Goal: Obtain resource: Download file/media

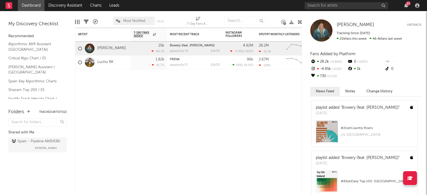
click at [314, 1] on div "27" at bounding box center [363, 5] width 117 height 11
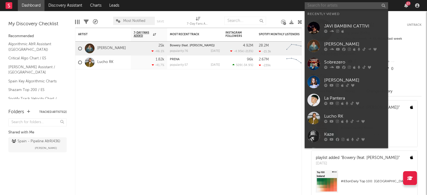
click at [315, 4] on input "text" at bounding box center [346, 5] width 83 height 7
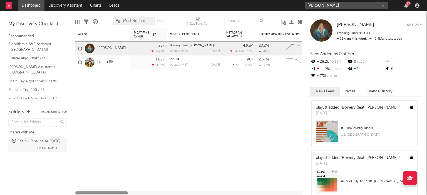
type input "[PERSON_NAME]"
click at [328, 8] on input "[PERSON_NAME]" at bounding box center [346, 5] width 83 height 7
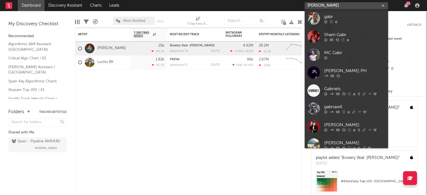
click at [327, 3] on input "[PERSON_NAME]" at bounding box center [346, 5] width 83 height 7
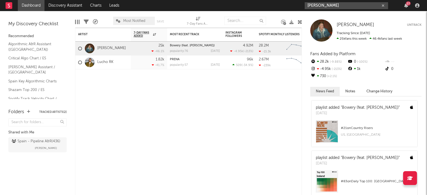
click at [348, 2] on input "[PERSON_NAME]" at bounding box center [346, 5] width 83 height 7
click at [264, 99] on div "Artist Notifications 7-Day Fans Added WoW % Change Most Recent Track Popularity…" at bounding box center [188, 112] width 227 height 168
click at [384, 4] on button "button" at bounding box center [383, 5] width 4 height 5
click at [321, 2] on input "text" at bounding box center [346, 5] width 83 height 7
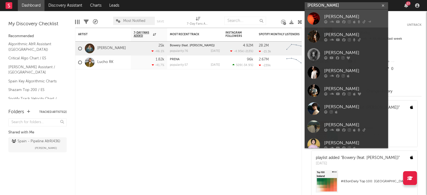
type input "[PERSON_NAME]"
click at [331, 14] on div "[PERSON_NAME]" at bounding box center [354, 16] width 61 height 7
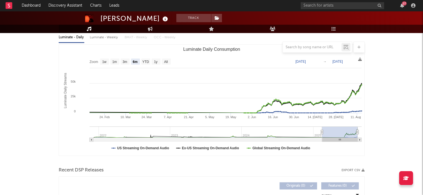
scroll to position [67, 0]
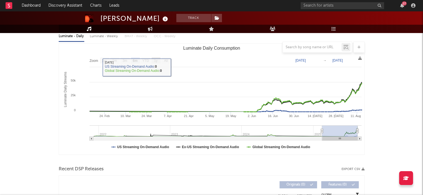
click at [158, 58] on rect "Luminate Daily Consumption" at bounding box center [156, 61] width 9 height 6
select select "1y"
type input "[DATE]"
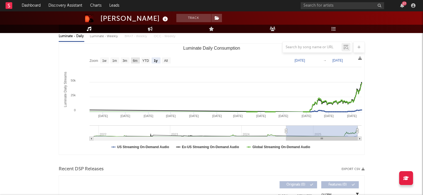
click at [133, 60] on text "6m" at bounding box center [135, 61] width 5 height 4
select select "6m"
type input "[DATE]"
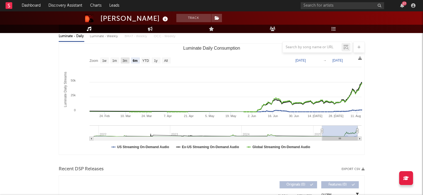
click at [123, 59] on text "3m" at bounding box center [124, 61] width 5 height 4
select select "3m"
type input "[DATE]"
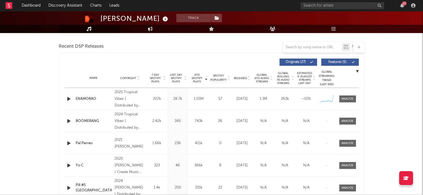
scroll to position [167, 0]
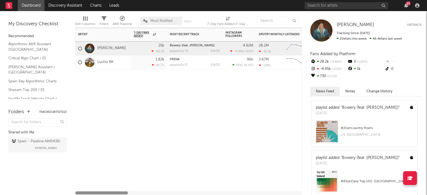
click at [139, 195] on div at bounding box center [188, 193] width 226 height 4
click at [313, 5] on input "text" at bounding box center [346, 5] width 83 height 7
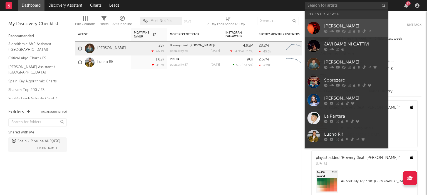
click at [335, 24] on div "[PERSON_NAME]" at bounding box center [354, 26] width 61 height 7
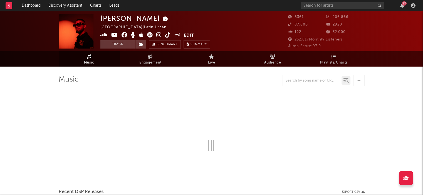
select select "6m"
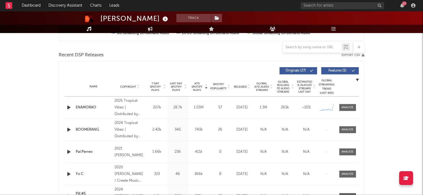
scroll to position [182, 0]
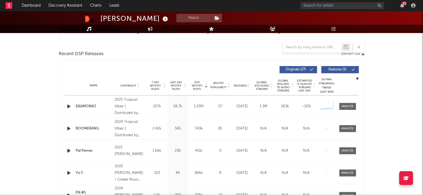
click at [361, 55] on icon "button" at bounding box center [362, 54] width 3 height 3
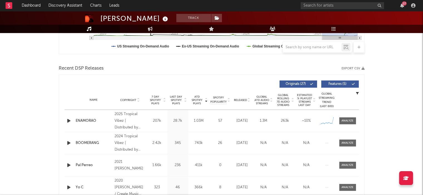
scroll to position [167, 0]
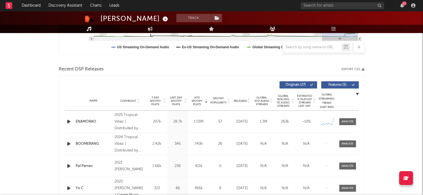
click at [221, 78] on div "ATD Spotify Plays Copyright 7 Day Spotify Plays Last Day Spotify Plays ATD Spot…" at bounding box center [212, 156] width 306 height 161
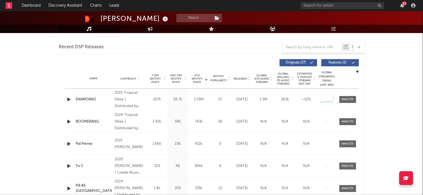
scroll to position [0, 0]
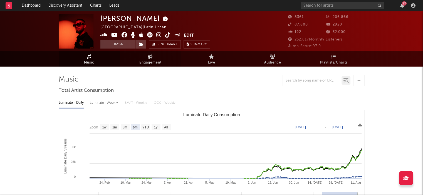
click at [150, 59] on span "Engagement" at bounding box center [150, 62] width 22 height 7
select select "1w"
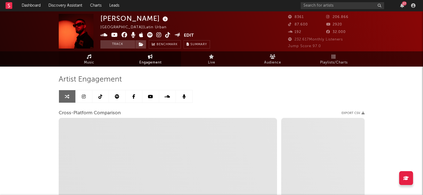
click at [101, 62] on link "Music" at bounding box center [89, 58] width 61 height 15
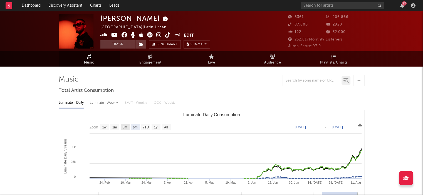
click at [127, 127] on text "3m" at bounding box center [124, 128] width 5 height 4
select select "3m"
type input "[DATE]"
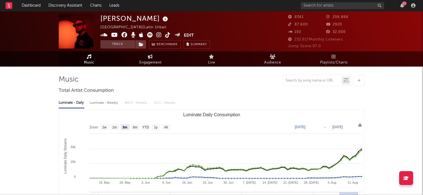
click at [156, 61] on span "Engagement" at bounding box center [150, 62] width 22 height 7
select select "1m"
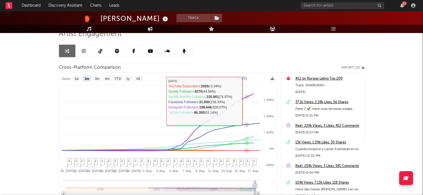
scroll to position [56, 0]
